Goal: Transaction & Acquisition: Purchase product/service

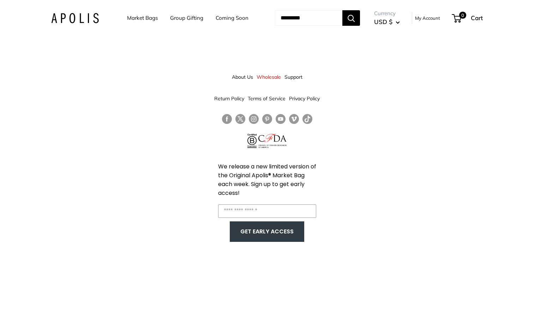
click at [136, 17] on link "Market Bags" at bounding box center [142, 18] width 31 height 10
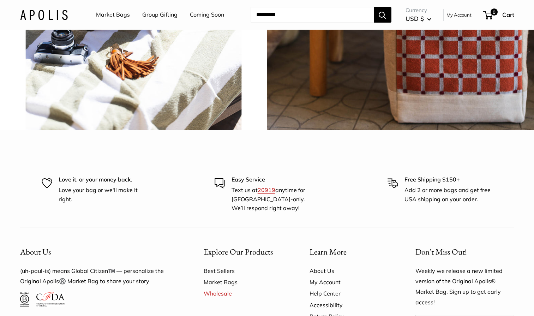
scroll to position [1747, 0]
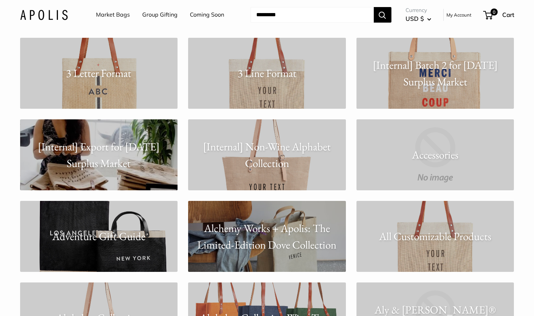
scroll to position [140, 0]
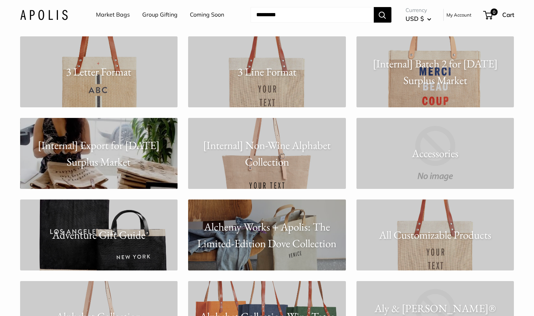
click at [272, 146] on p "[Internal] Non-Wine Alphabet Collection" at bounding box center [267, 153] width 158 height 33
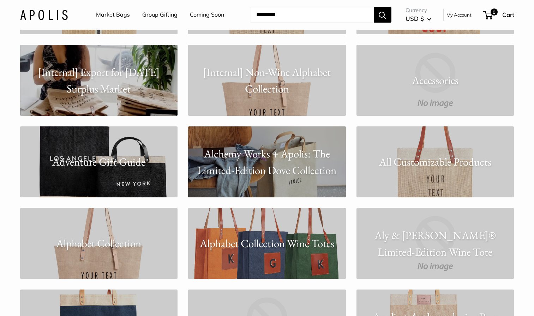
scroll to position [229, 0]
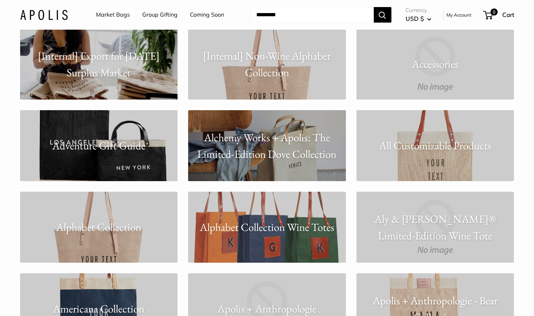
click at [432, 165] on link "All Customizable Products" at bounding box center [435, 145] width 158 height 71
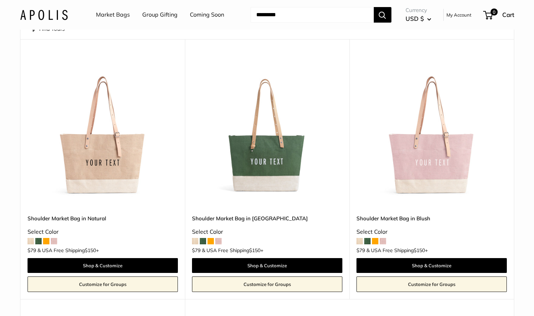
scroll to position [62, 0]
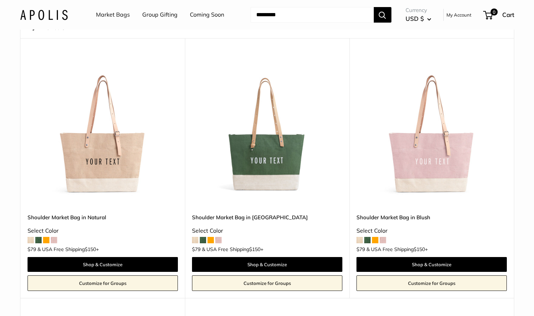
click at [0, 0] on img at bounding box center [0, 0] width 0 height 0
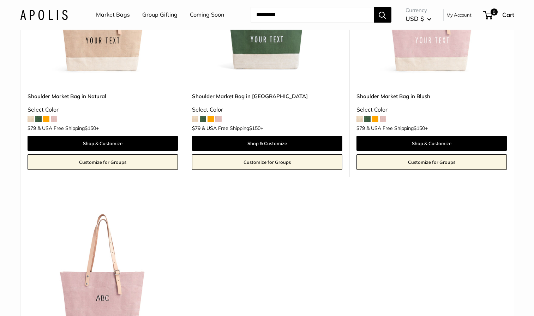
scroll to position [0, 0]
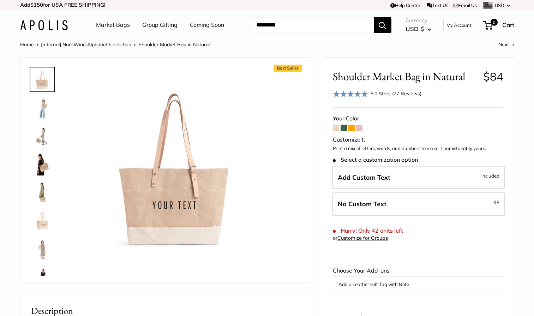
click at [41, 165] on img at bounding box center [42, 164] width 23 height 23
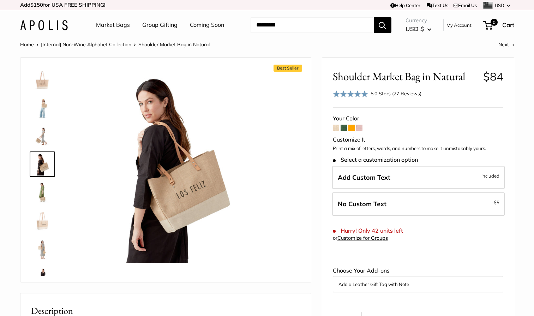
click at [40, 190] on img at bounding box center [42, 192] width 23 height 23
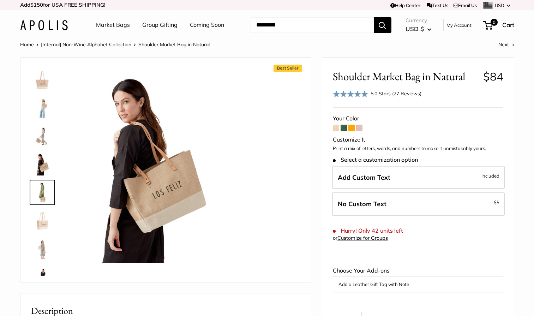
scroll to position [22, 0]
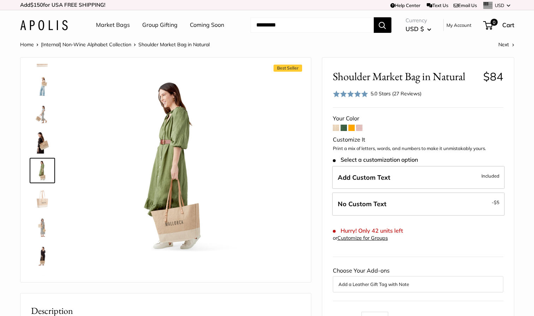
click at [42, 233] on img at bounding box center [42, 227] width 23 height 23
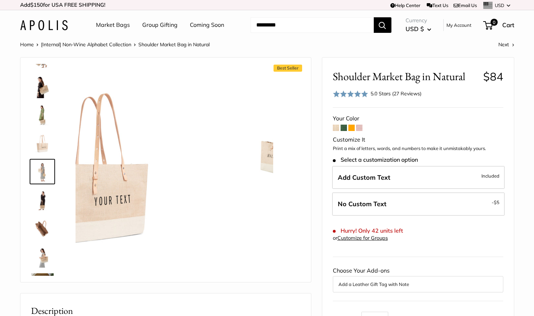
scroll to position [78, 0]
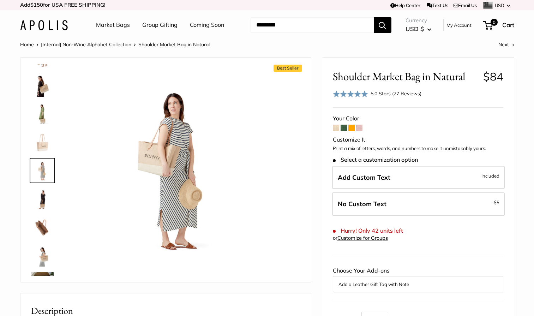
click at [43, 252] on img at bounding box center [42, 255] width 23 height 23
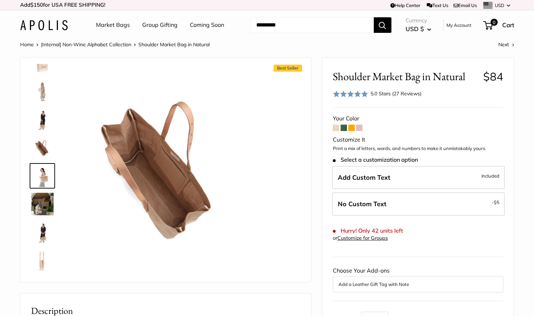
scroll to position [163, 0]
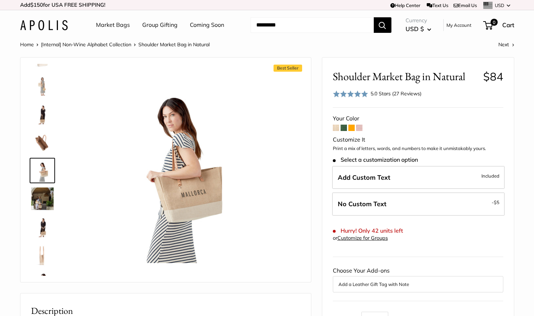
click at [40, 257] on img at bounding box center [42, 255] width 23 height 23
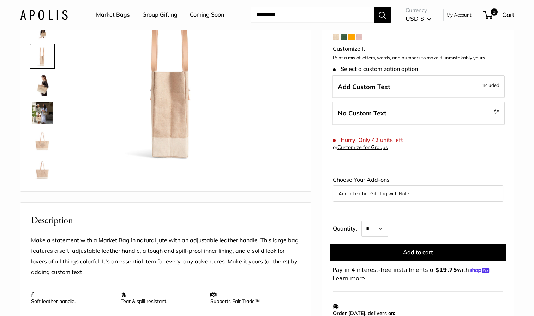
scroll to position [101, 0]
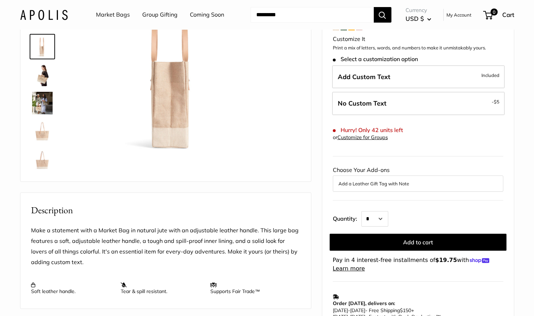
click at [44, 79] on img at bounding box center [42, 75] width 23 height 23
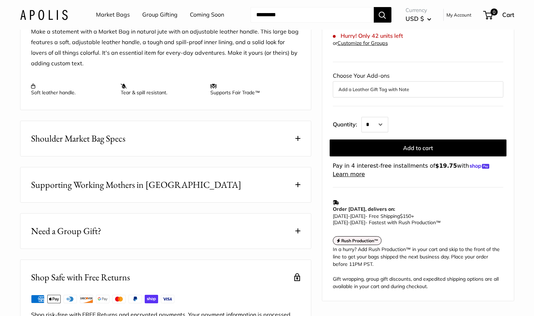
scroll to position [300, 0]
click at [296, 140] on span at bounding box center [297, 138] width 5 height 5
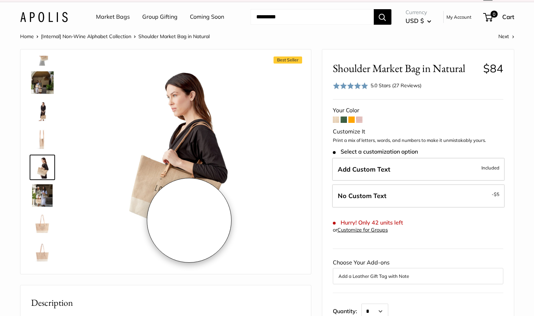
scroll to position [8, 0]
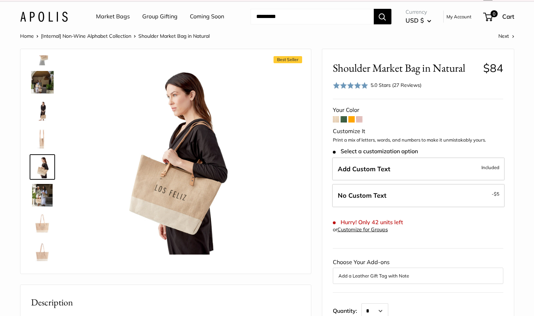
click at [40, 85] on img at bounding box center [42, 82] width 23 height 23
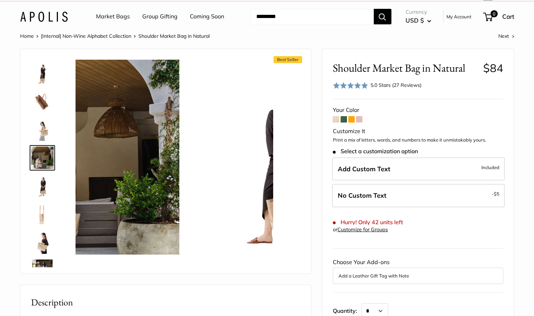
scroll to position [191, 0]
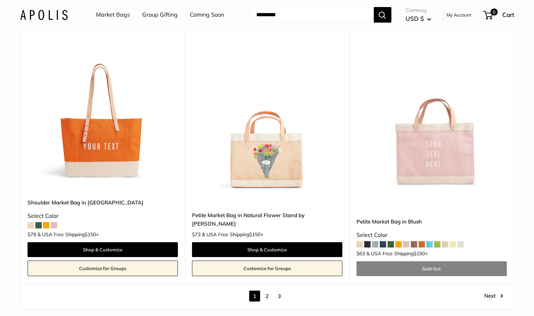
scroll to position [3918, 0]
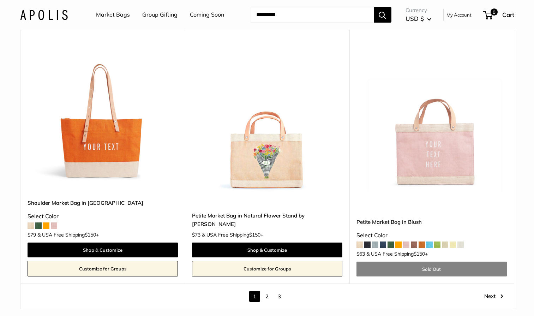
click at [32, 228] on span at bounding box center [31, 225] width 6 height 6
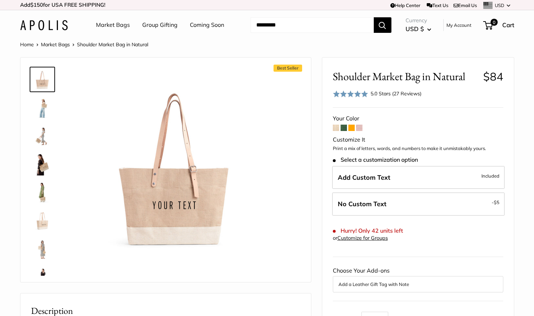
click at [40, 137] on img at bounding box center [42, 136] width 23 height 23
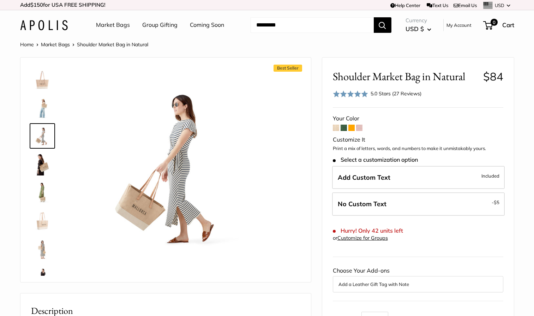
click at [45, 106] on img at bounding box center [42, 107] width 23 height 23
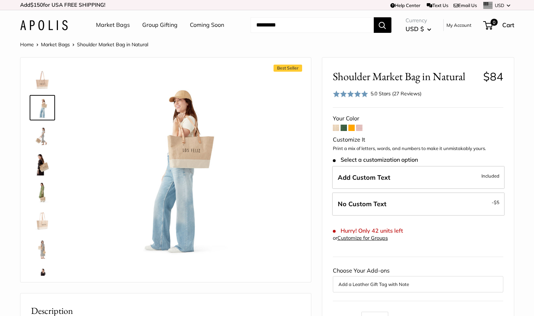
click at [40, 192] on img at bounding box center [42, 192] width 23 height 23
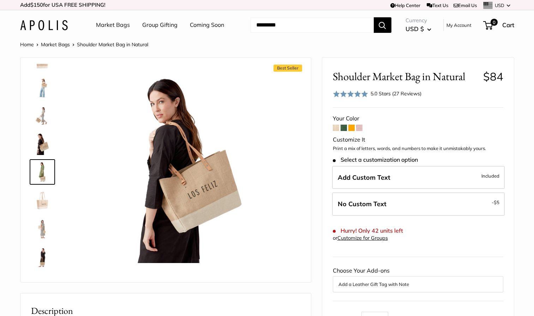
scroll to position [22, 0]
